Goal: Communication & Community: Answer question/provide support

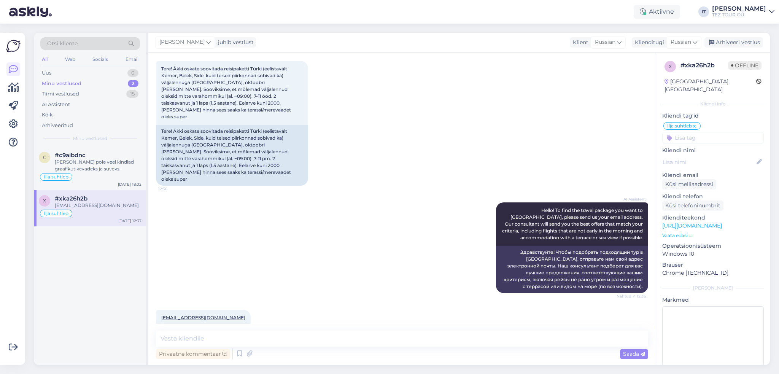
scroll to position [49, 0]
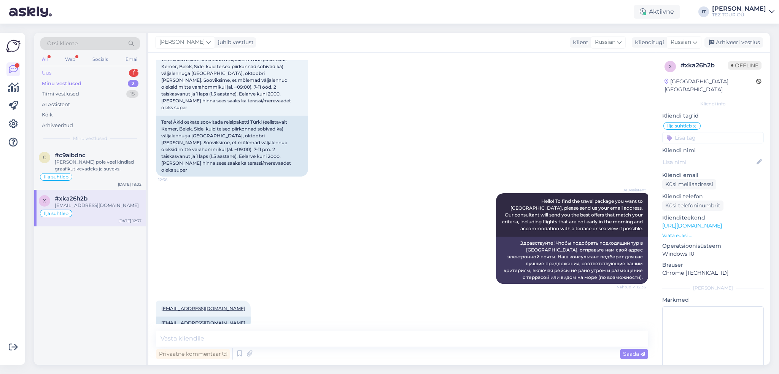
click at [122, 72] on div "Uus 1" at bounding box center [90, 73] width 100 height 11
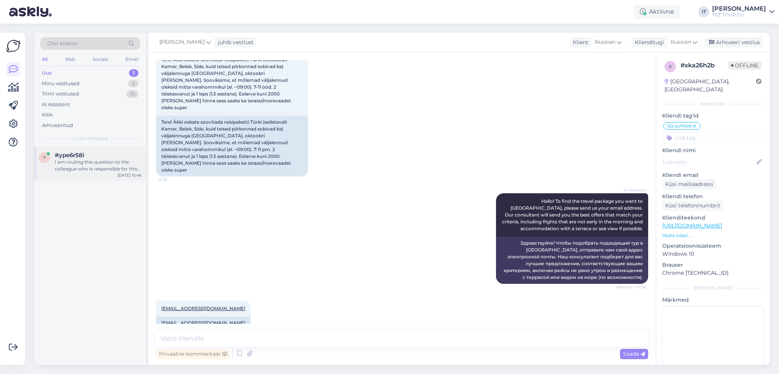
click at [106, 170] on div "I am routing this question to the colleague who is responsible for this topic. …" at bounding box center [98, 166] width 87 height 14
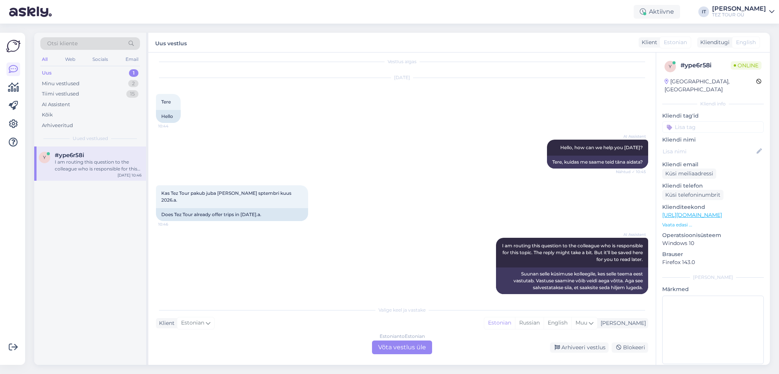
click at [403, 346] on div "Estonian to Estonian Võta vestlus üle" at bounding box center [402, 347] width 60 height 14
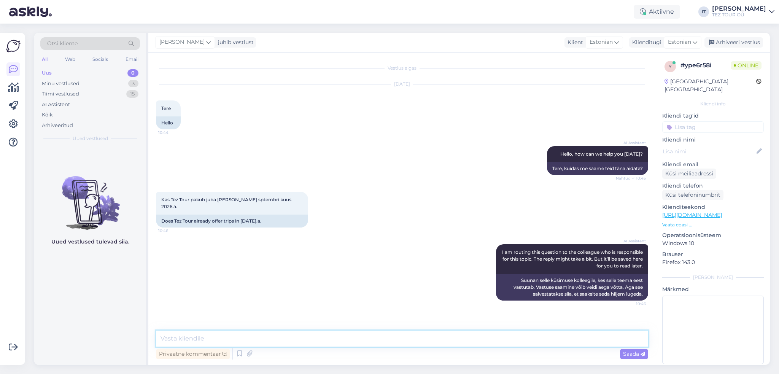
click at [312, 336] on textarea at bounding box center [402, 339] width 492 height 16
type textarea "Tere"
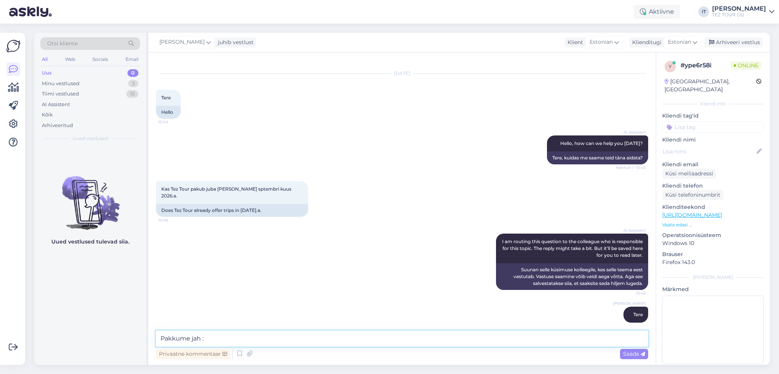
type textarea "Pakkume jah :)"
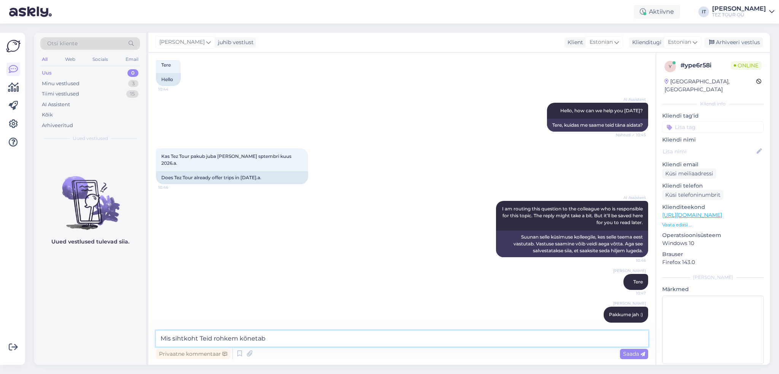
type textarea "Mis sihtkoht Teid rohkem kõnetab?"
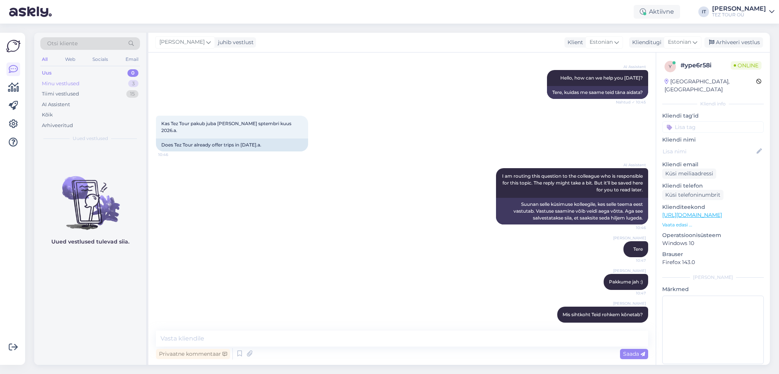
click at [71, 86] on div "Minu vestlused" at bounding box center [61, 84] width 38 height 8
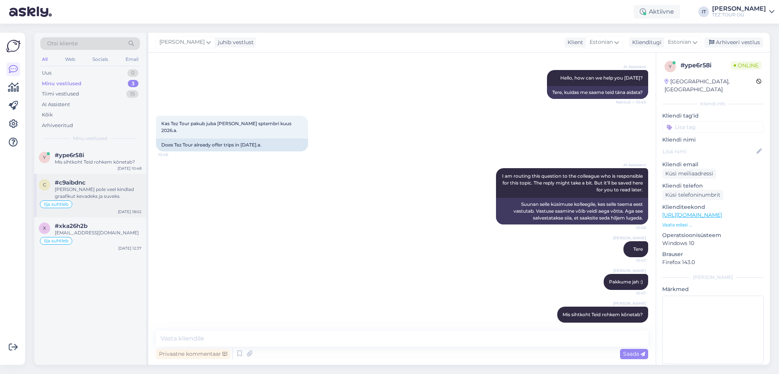
click at [118, 202] on div "Ilja suhtleb" at bounding box center [90, 204] width 103 height 9
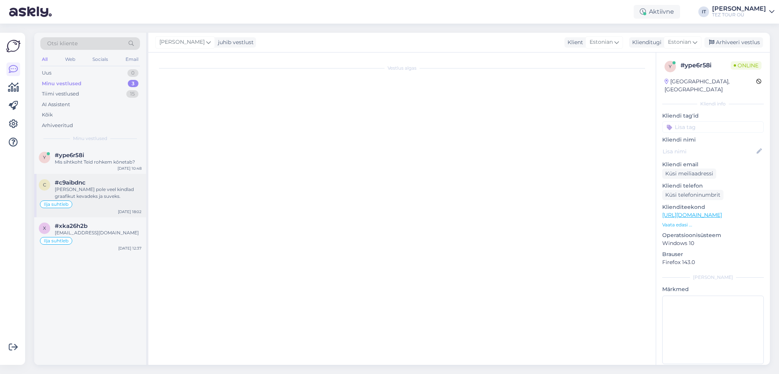
scroll to position [464, 0]
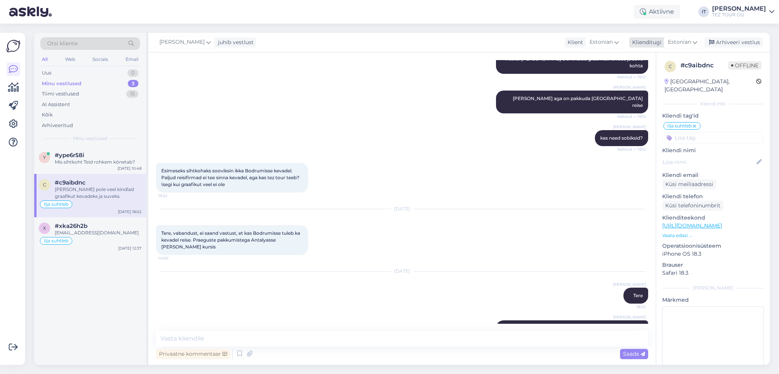
click at [747, 42] on div "Arhiveeri vestlus" at bounding box center [733, 42] width 59 height 10
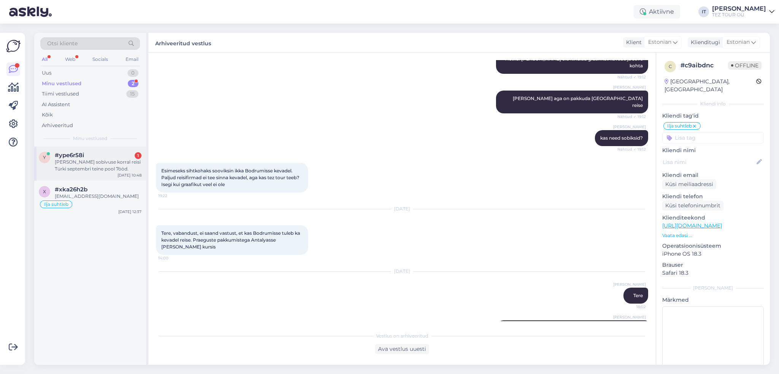
click at [75, 155] on span "#ype6r58i" at bounding box center [69, 155] width 29 height 7
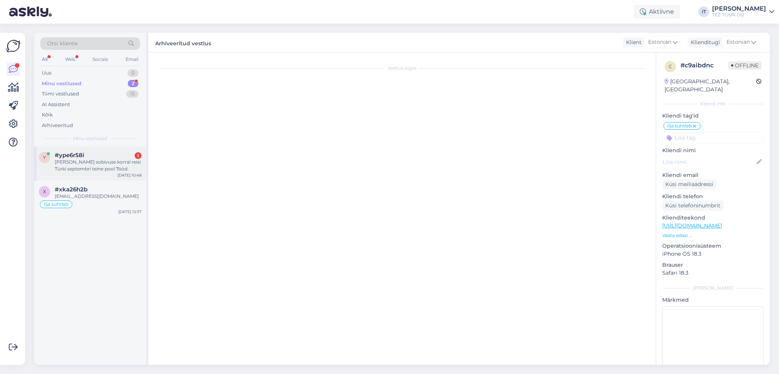
scroll to position [116, 0]
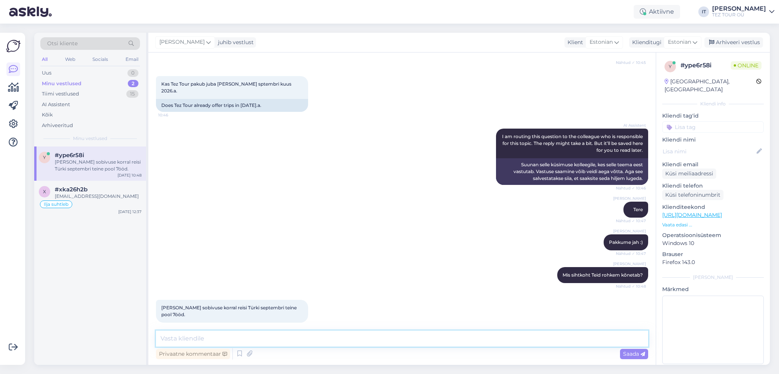
click at [303, 335] on textarea at bounding box center [402, 339] width 492 height 16
type textarea "S"
type textarea "p"
type textarea "[PERSON_NAME] reisijaid tuleb? Saatke palun enda e-posti aadress ja ma saadan p…"
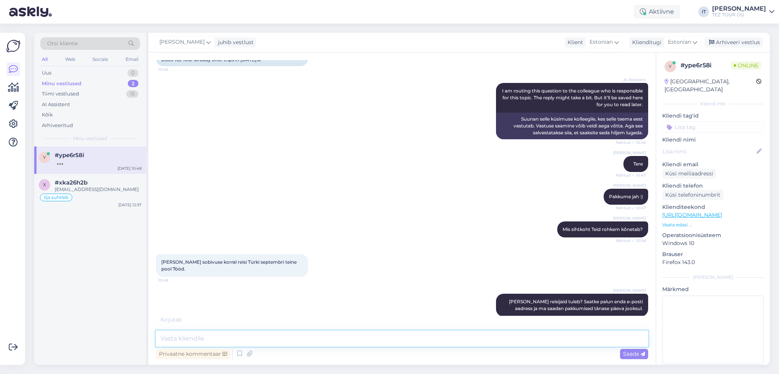
scroll to position [163, 0]
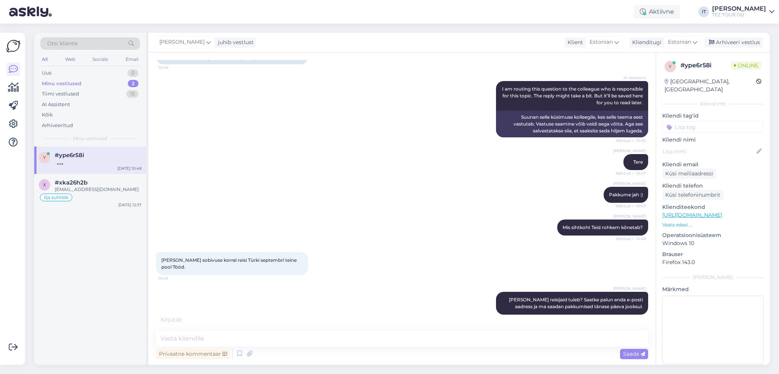
click at [711, 121] on input at bounding box center [713, 126] width 102 height 11
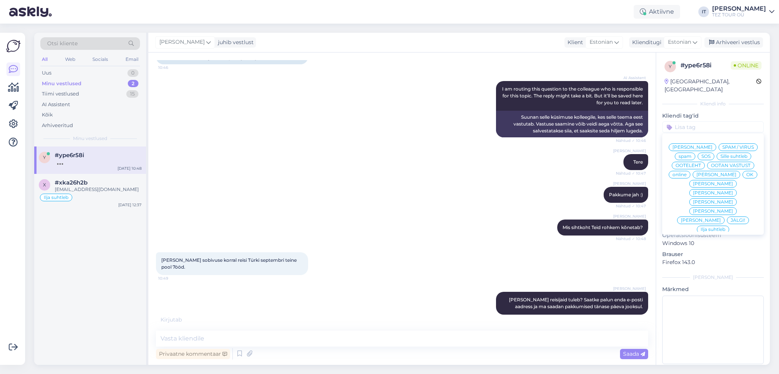
click at [712, 227] on span "Ilja suhtleb" at bounding box center [713, 229] width 25 height 5
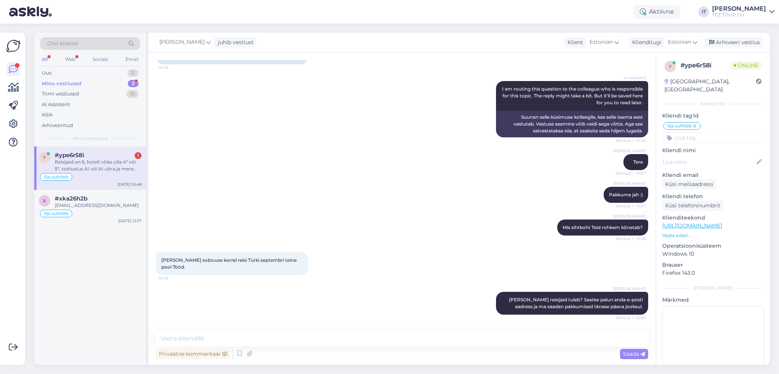
scroll to position [202, 0]
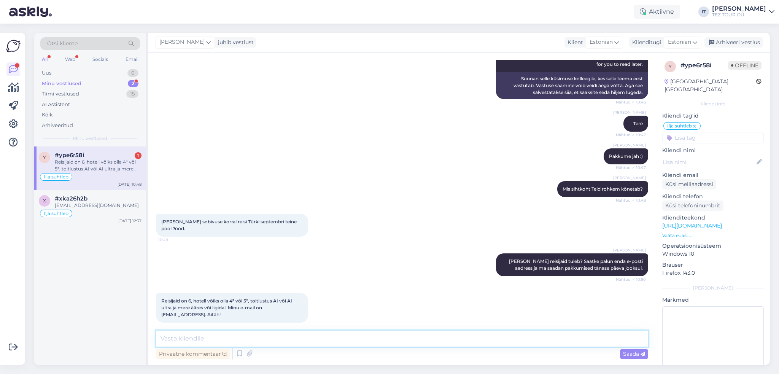
click at [306, 334] on textarea at bounding box center [402, 339] width 492 height 16
type textarea "Kas kõik reisijad on täiskasvanud?"
